Goal: Complete application form

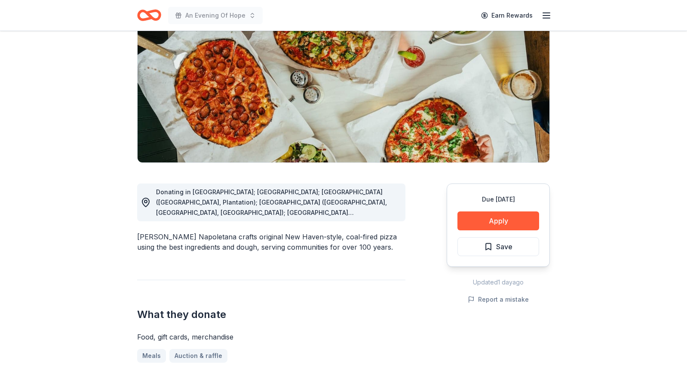
scroll to position [102, 0]
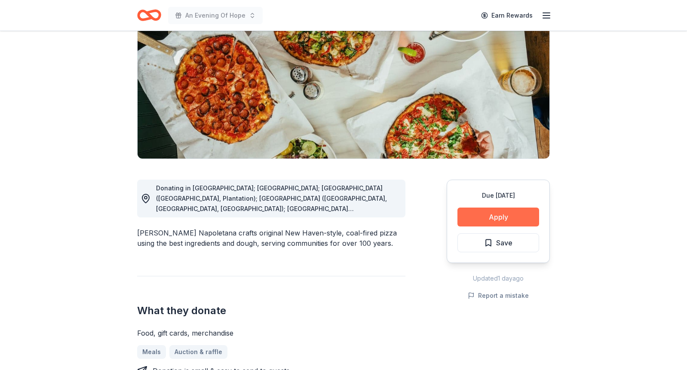
click at [502, 217] on button "Apply" at bounding box center [499, 217] width 82 height 19
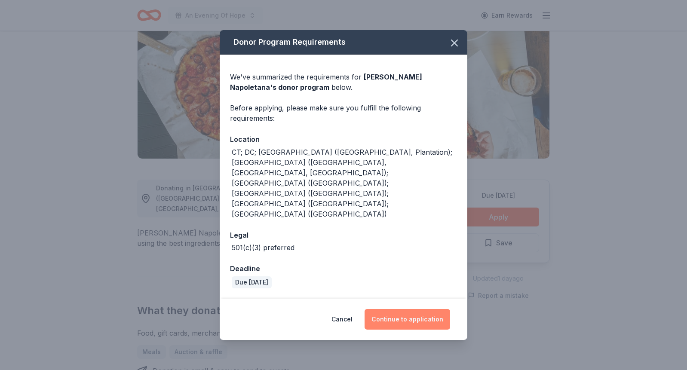
click at [397, 309] on button "Continue to application" at bounding box center [408, 319] width 86 height 21
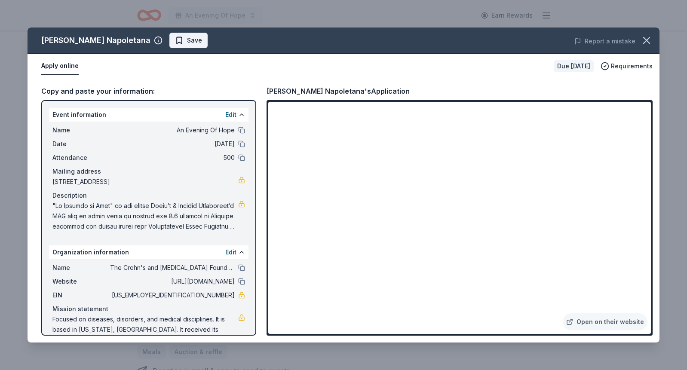
click at [202, 40] on span "Save" at bounding box center [194, 40] width 15 height 10
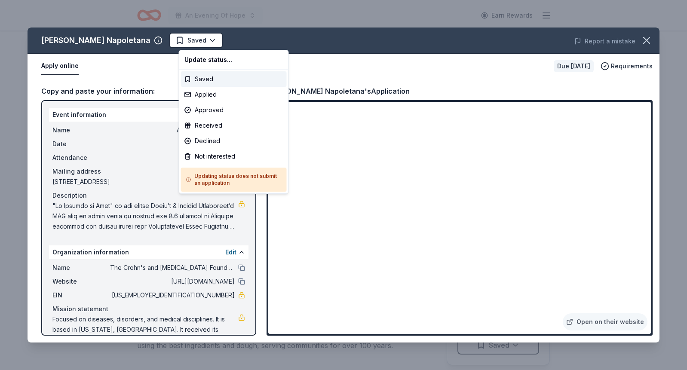
click at [202, 40] on html "An Evening Of Hope Earn Rewards Due in 30 days Share Frank Pepe Pizzeria Napole…" at bounding box center [343, 185] width 687 height 370
click at [209, 93] on div "Applied" at bounding box center [234, 94] width 106 height 15
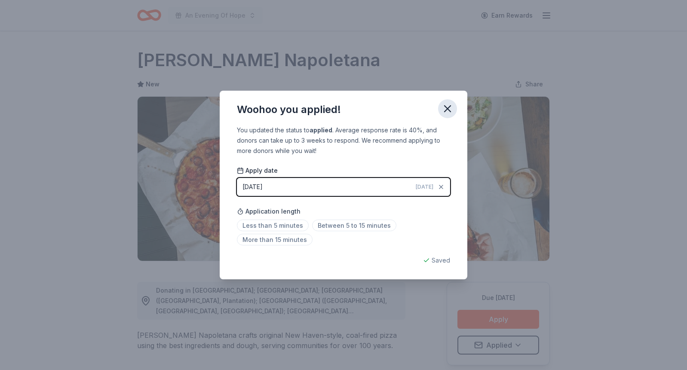
click at [445, 106] on icon "button" at bounding box center [448, 109] width 6 height 6
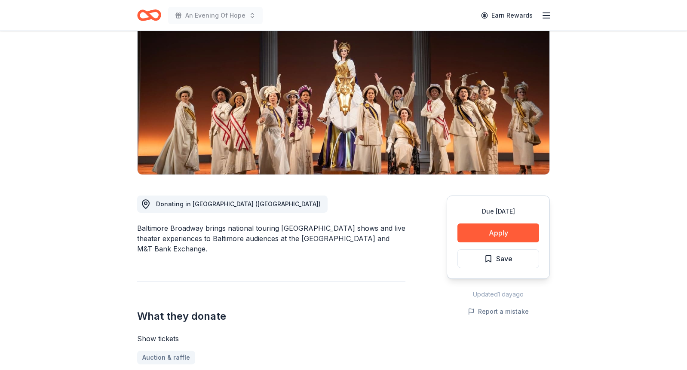
scroll to position [36, 0]
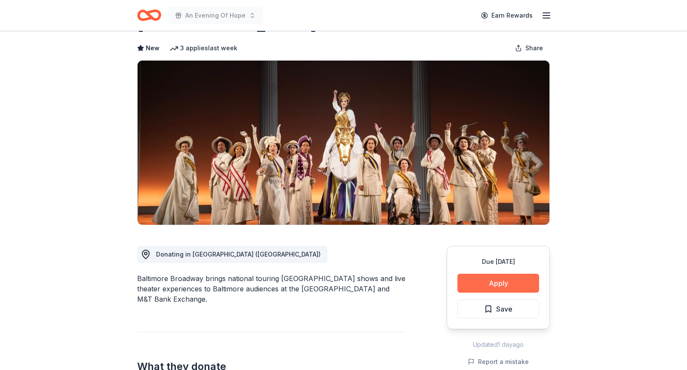
click at [501, 286] on button "Apply" at bounding box center [499, 283] width 82 height 19
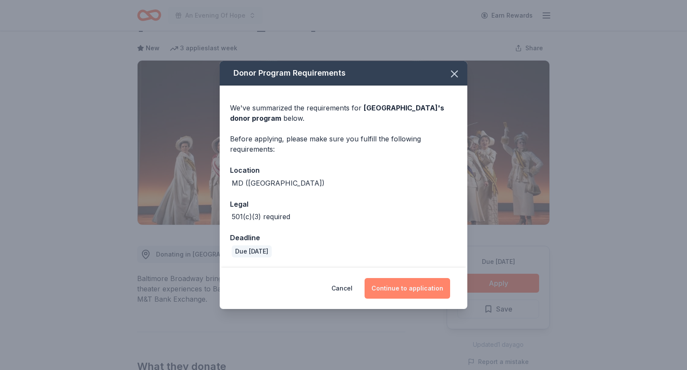
click at [437, 286] on button "Continue to application" at bounding box center [408, 288] width 86 height 21
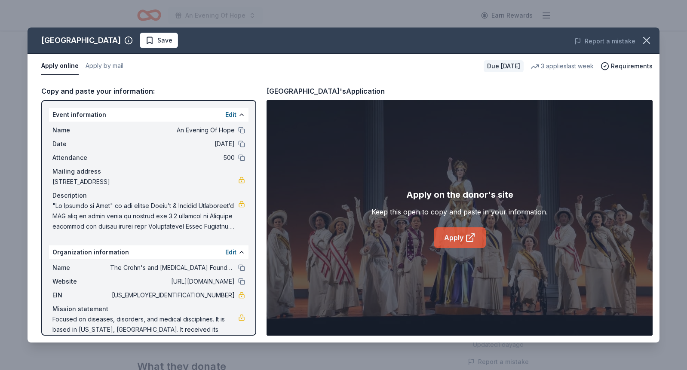
click at [456, 244] on link "Apply" at bounding box center [460, 238] width 52 height 21
